Goal: Task Accomplishment & Management: Manage account settings

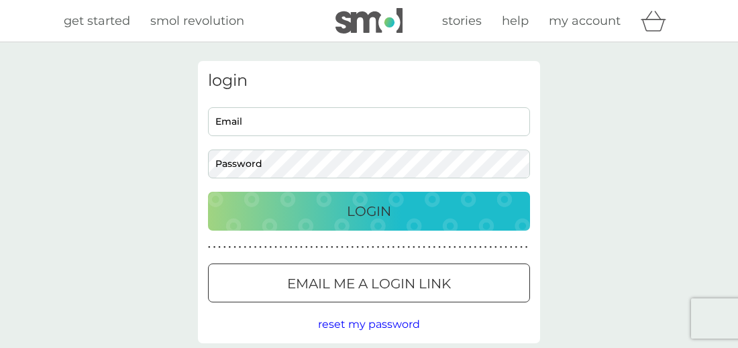
click at [270, 123] on input "Email" at bounding box center [369, 121] width 322 height 29
type input "[EMAIL_ADDRESS][DOMAIN_NAME]"
click at [272, 206] on div "Login" at bounding box center [368, 210] width 295 height 21
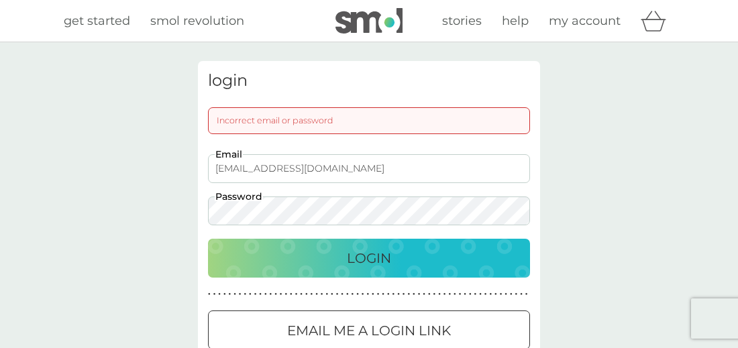
click at [191, 210] on div "login Incorrect email or password [EMAIL_ADDRESS][DOMAIN_NAME] Email Password L…" at bounding box center [369, 225] width 362 height 329
click at [310, 264] on div "Login" at bounding box center [368, 257] width 295 height 21
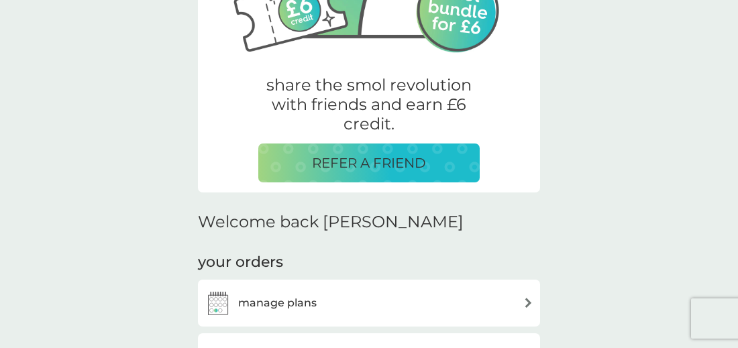
scroll to position [335, 0]
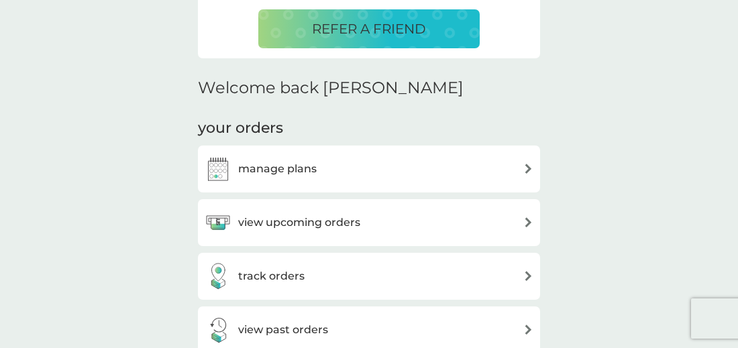
click at [397, 164] on div "manage plans" at bounding box center [369, 169] width 329 height 27
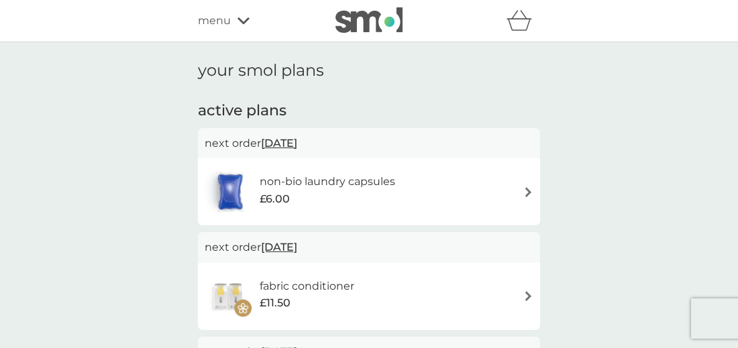
scroll to position [67, 0]
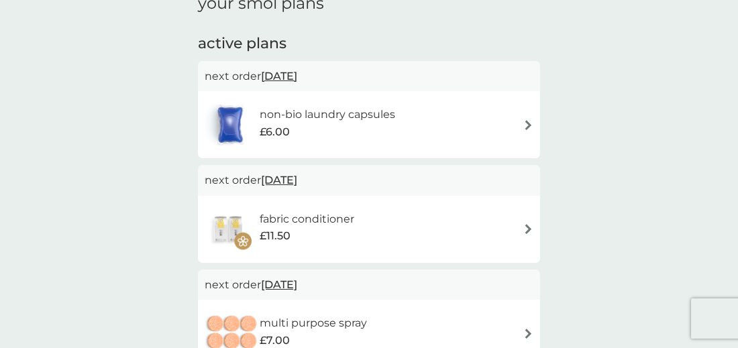
click at [521, 231] on div "fabric conditioner £11.50" at bounding box center [369, 229] width 329 height 47
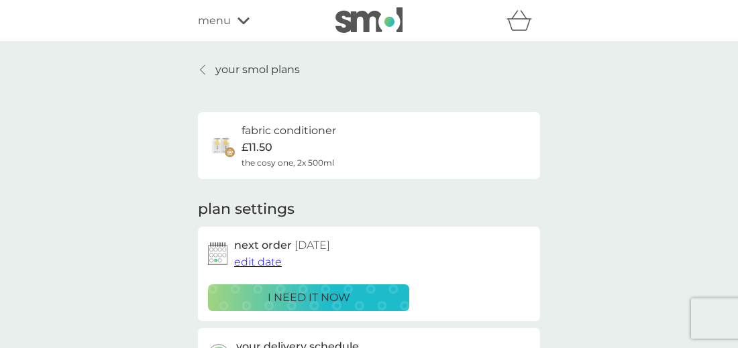
click at [701, 185] on div "your smol plans fabric conditioner £11.50 the cosy one, 2x 500ml plan settings …" at bounding box center [369, 351] width 738 height 619
click at [202, 70] on icon at bounding box center [202, 69] width 5 height 11
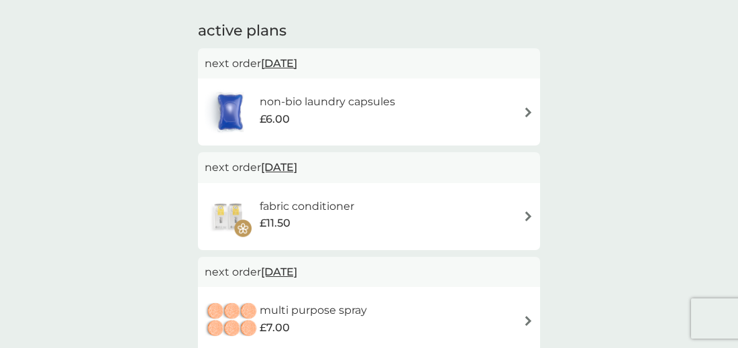
scroll to position [107, 0]
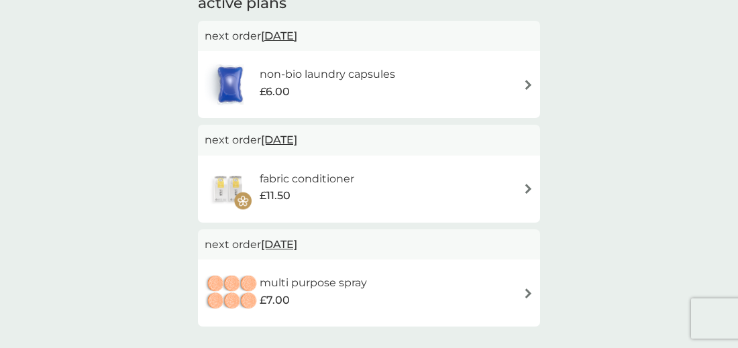
click at [521, 288] on div "multi purpose spray £7.00" at bounding box center [369, 293] width 329 height 47
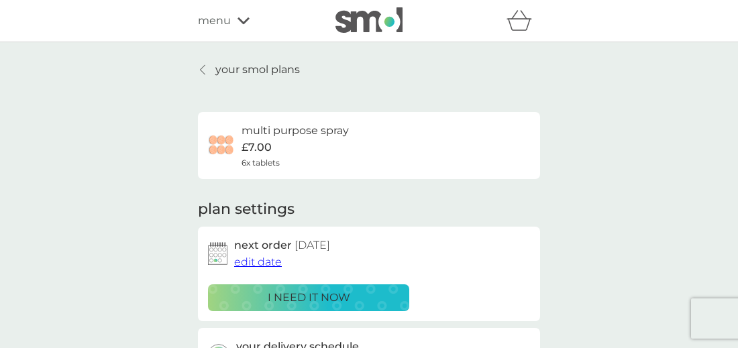
click at [255, 261] on span "edit date" at bounding box center [258, 261] width 48 height 13
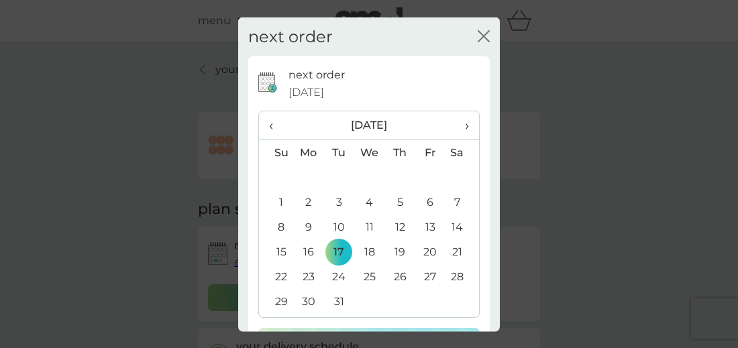
click at [477, 32] on icon "close" at bounding box center [483, 36] width 12 height 12
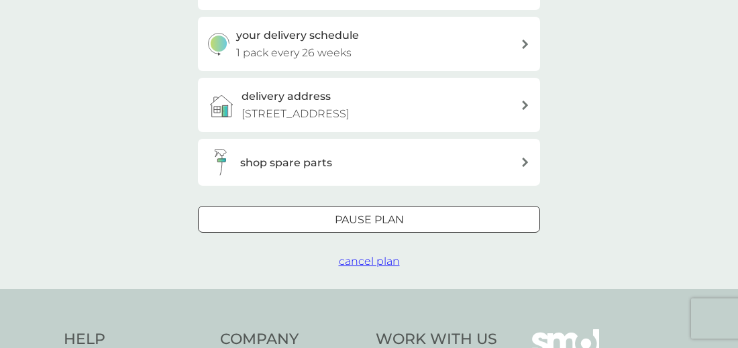
scroll to position [320, 0]
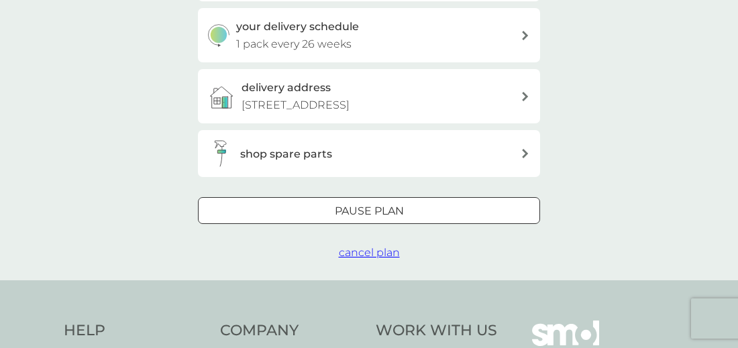
click at [345, 253] on span "cancel plan" at bounding box center [369, 252] width 61 height 13
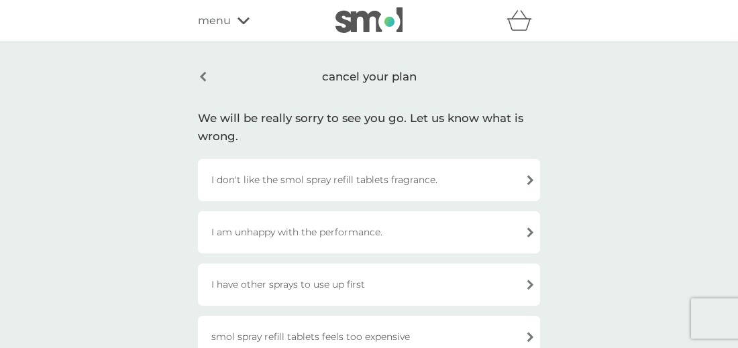
click at [332, 282] on div "I have other sprays to use up first" at bounding box center [369, 285] width 342 height 42
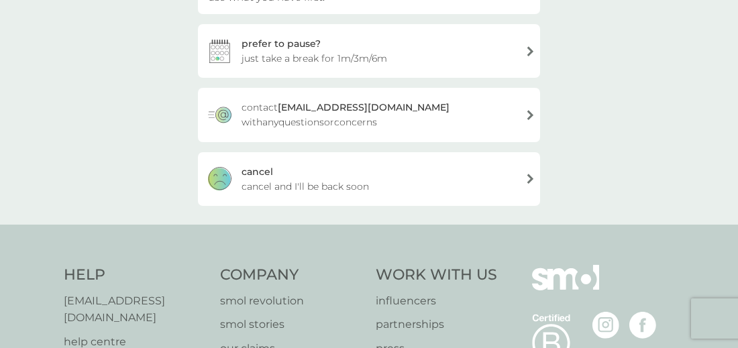
scroll to position [205, 0]
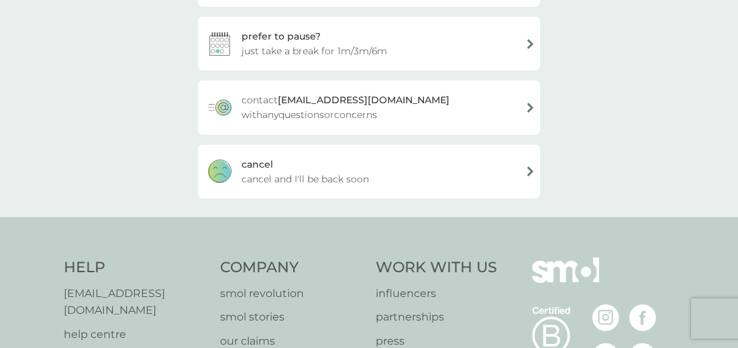
click at [247, 174] on span "cancel and I'll be back soon" at bounding box center [304, 179] width 127 height 15
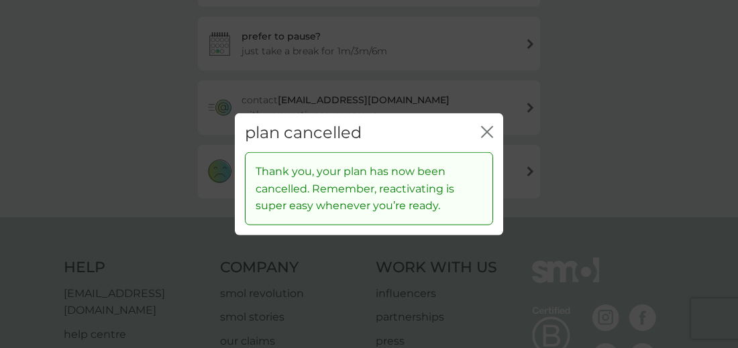
click at [492, 132] on icon "close" at bounding box center [487, 131] width 12 height 12
